Goal: Obtain resource: Download file/media

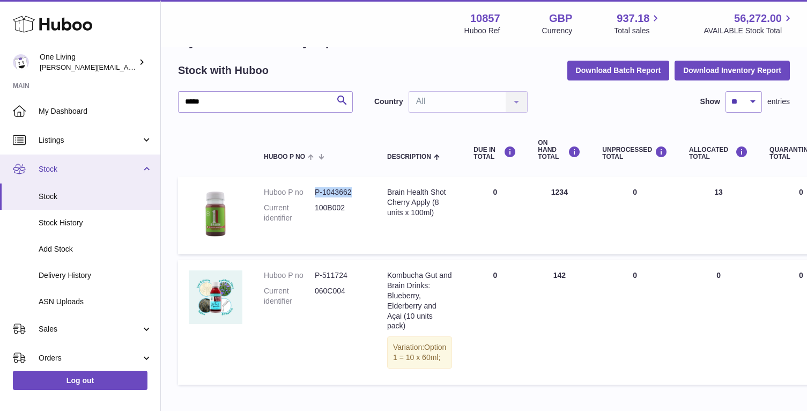
click at [97, 173] on span "Stock" at bounding box center [90, 169] width 102 height 10
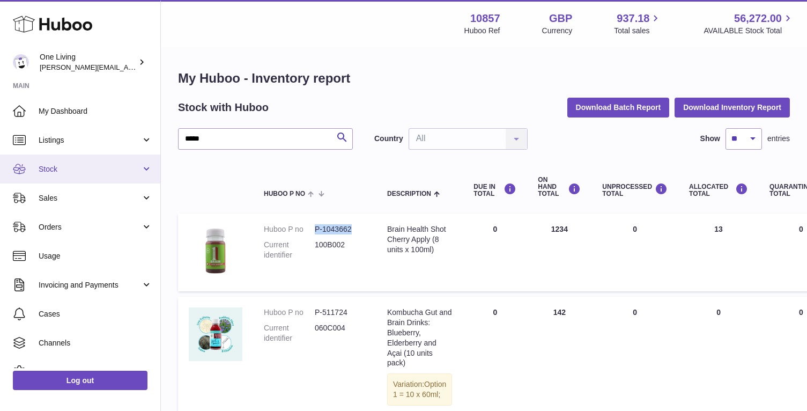
click at [99, 167] on span "Stock" at bounding box center [90, 169] width 102 height 10
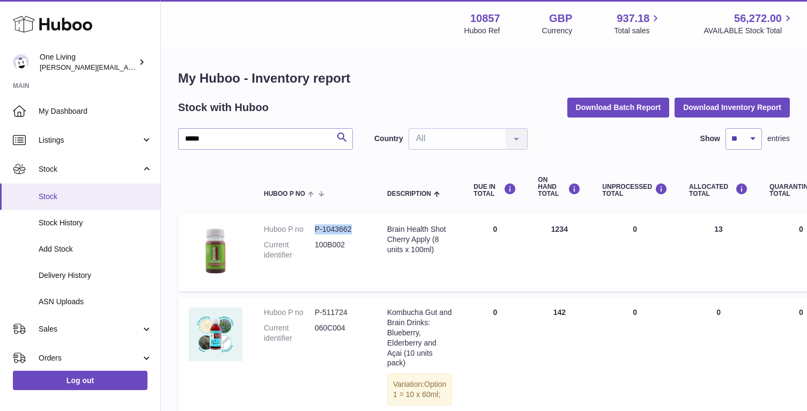
click at [76, 202] on link "Stock" at bounding box center [80, 196] width 160 height 26
click at [283, 142] on input "*****" at bounding box center [265, 138] width 175 height 21
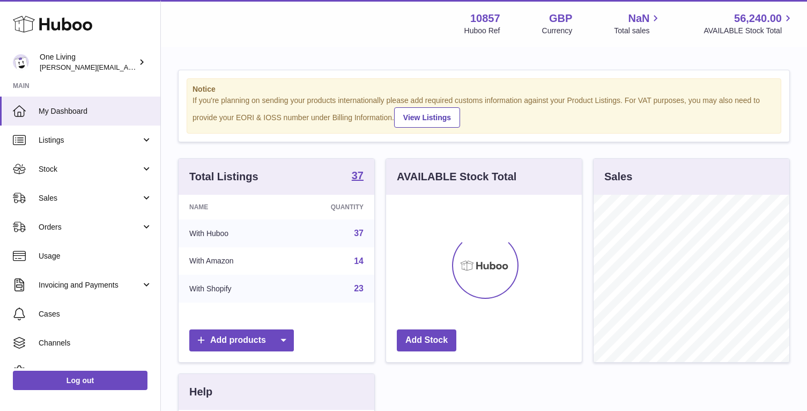
scroll to position [167, 196]
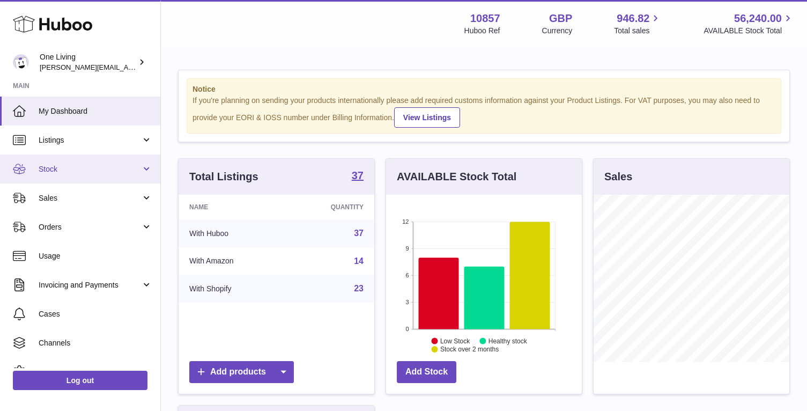
click at [128, 168] on span "Stock" at bounding box center [90, 169] width 102 height 10
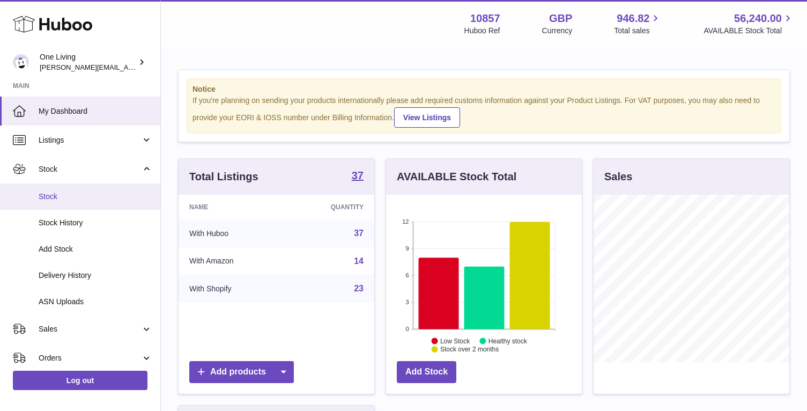
click at [104, 202] on link "Stock" at bounding box center [80, 196] width 160 height 26
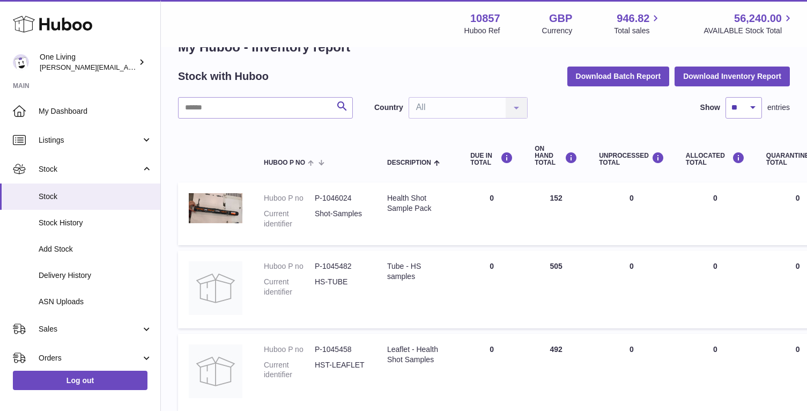
scroll to position [26, 0]
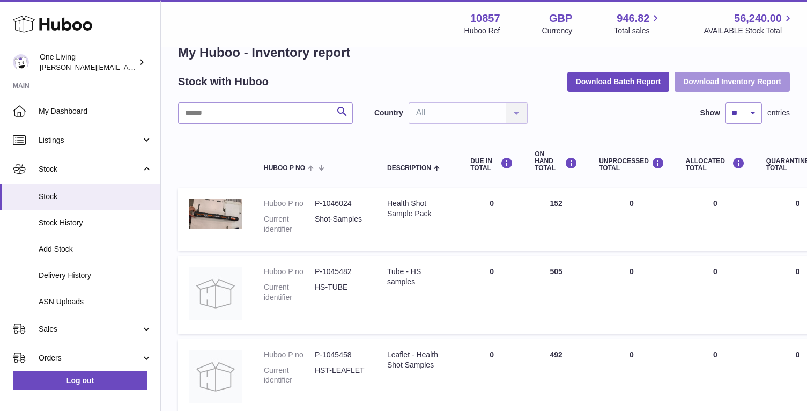
click at [723, 82] on button "Download Inventory Report" at bounding box center [731, 81] width 115 height 19
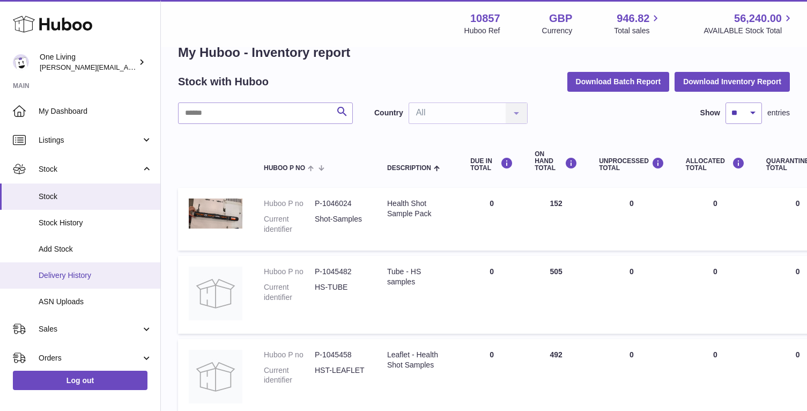
click at [76, 278] on span "Delivery History" at bounding box center [96, 275] width 114 height 10
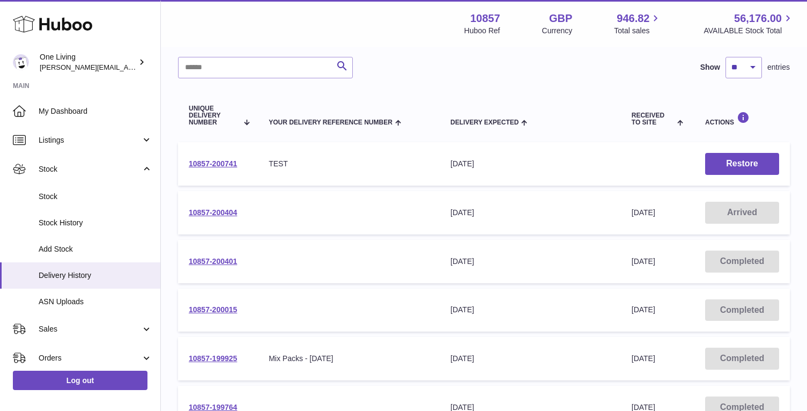
scroll to position [78, 0]
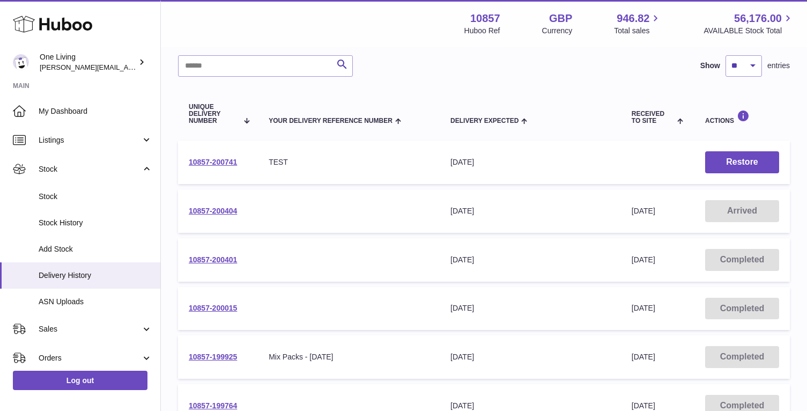
drag, startPoint x: 246, startPoint y: 210, endPoint x: 185, endPoint y: 210, distance: 60.6
click at [185, 210] on td "10857-200404" at bounding box center [218, 210] width 80 height 43
copy link "10857-200404"
